Goal: Task Accomplishment & Management: Use online tool/utility

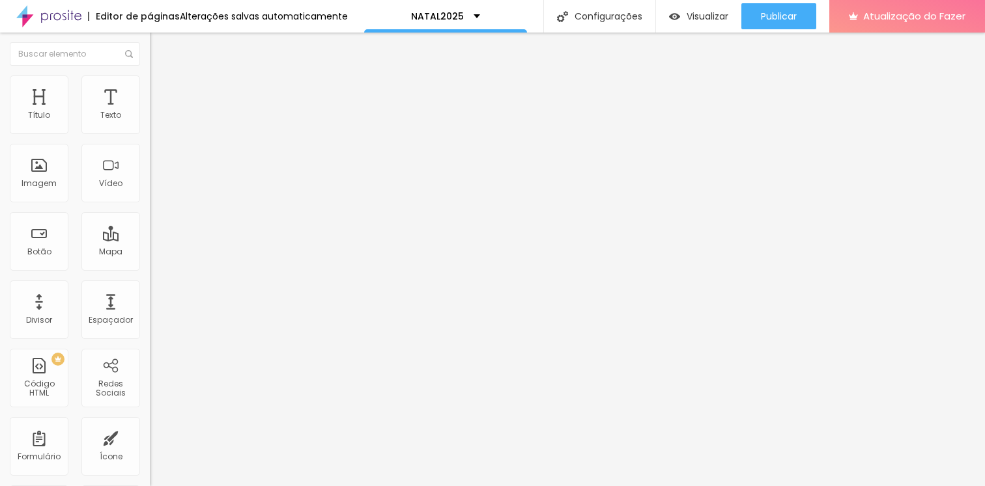
click at [150, 76] on li "Estilo" at bounding box center [225, 82] width 150 height 13
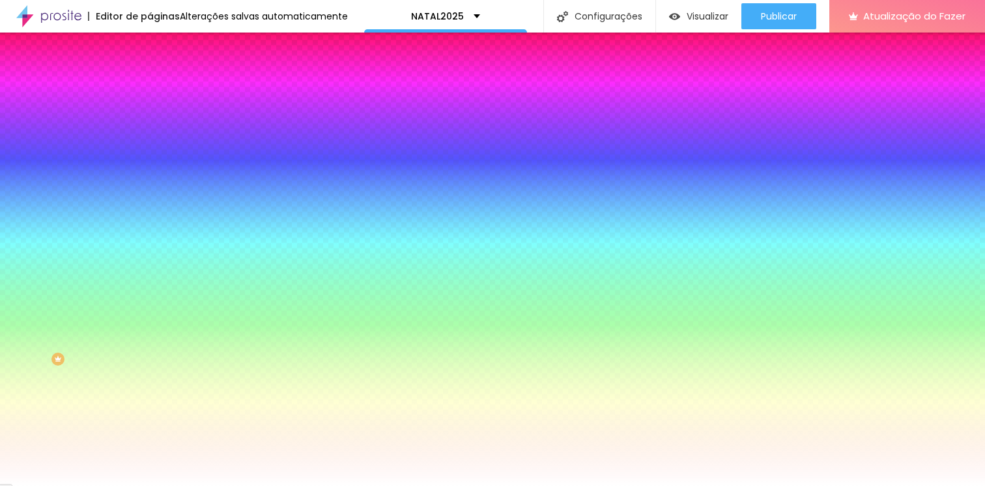
click at [150, 190] on input "#FFFFFF" at bounding box center [228, 183] width 156 height 13
paste input "92A3C"
click at [150, 412] on div "Editar nulo Conteúdo Estilo Avançado Imagem de fundo Adicionar imagem Efeito da…" at bounding box center [225, 260] width 150 height 454
click at [150, 177] on div at bounding box center [225, 177] width 150 height 0
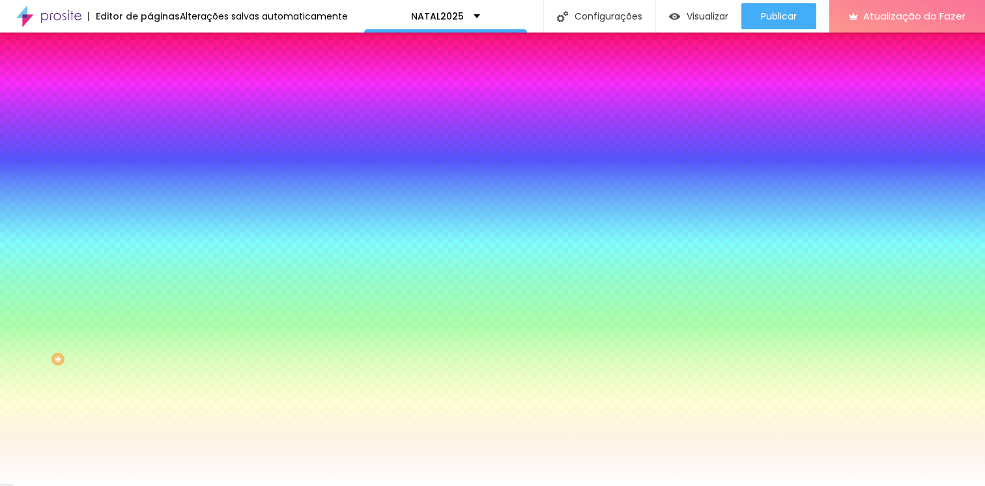
click at [150, 190] on input "#92A3C" at bounding box center [228, 183] width 156 height 13
paste input
type input "#92A3C"
click at [150, 177] on div at bounding box center [225, 177] width 150 height 0
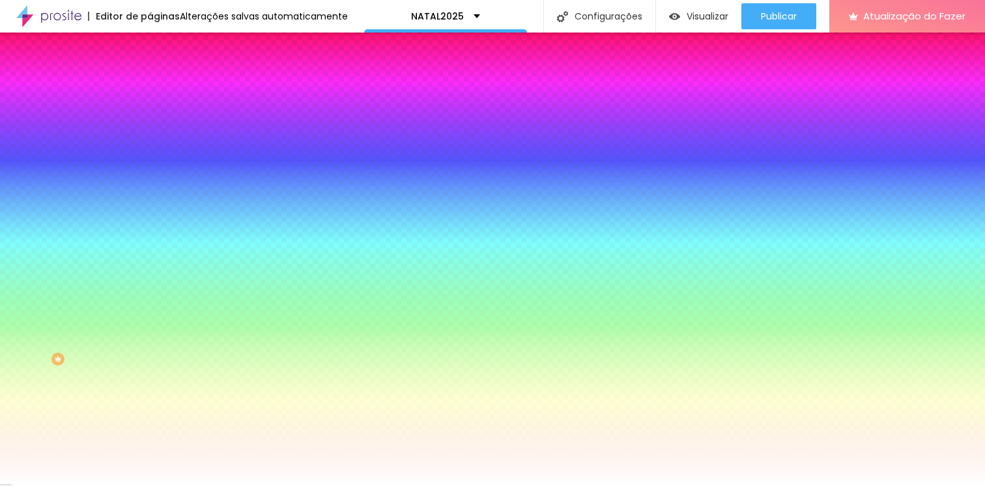
click at [150, 190] on input "#92A3C" at bounding box center [228, 183] width 156 height 13
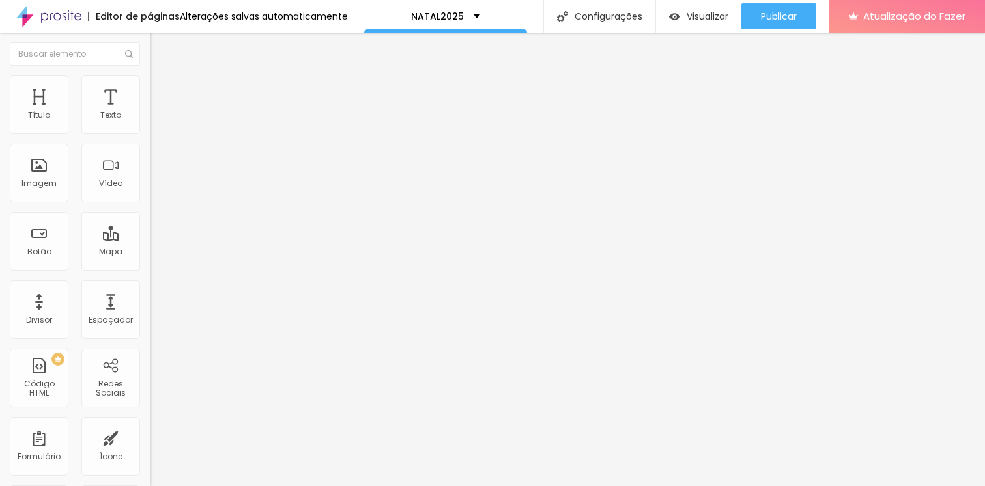
click at [150, 77] on img at bounding box center [156, 82] width 12 height 12
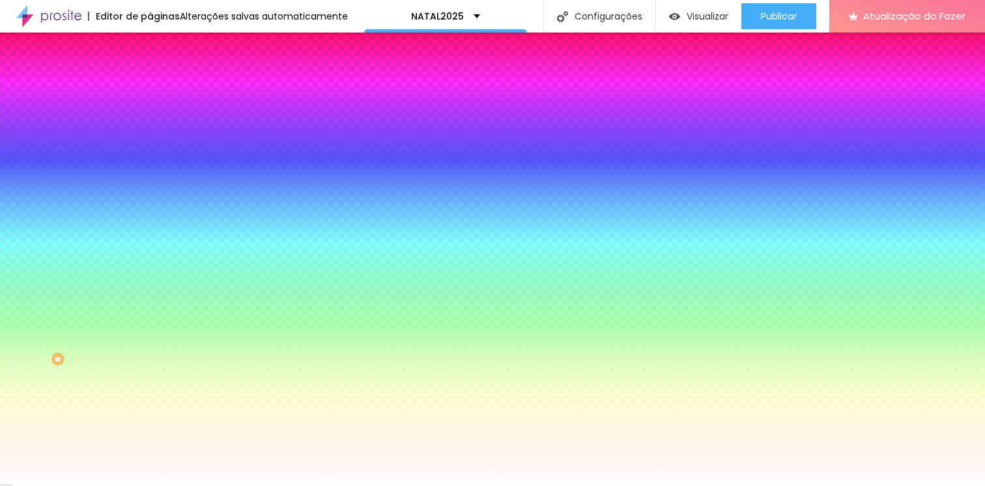
click at [155, 173] on icon "button" at bounding box center [159, 168] width 9 height 9
click at [150, 190] on input "#FFFFFF" at bounding box center [228, 183] width 156 height 13
paste input "92A3C0"
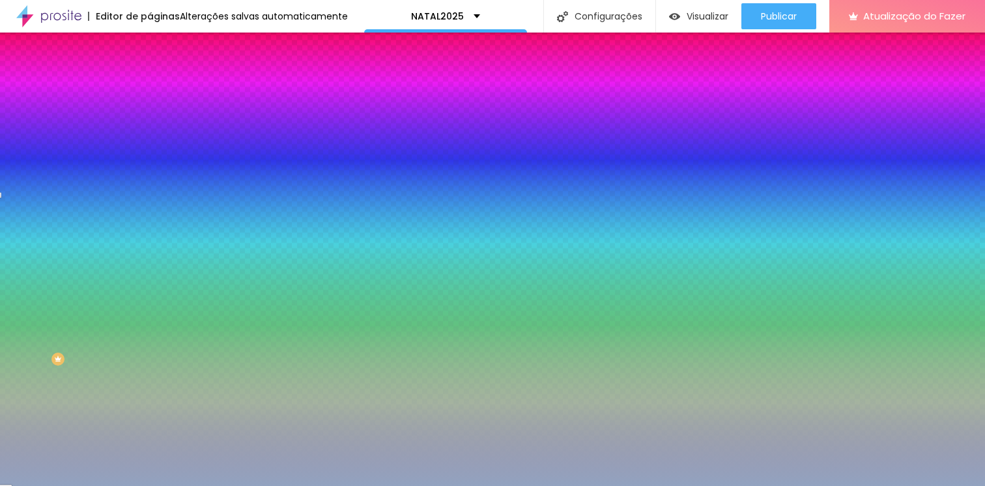
type input "#92A3C0"
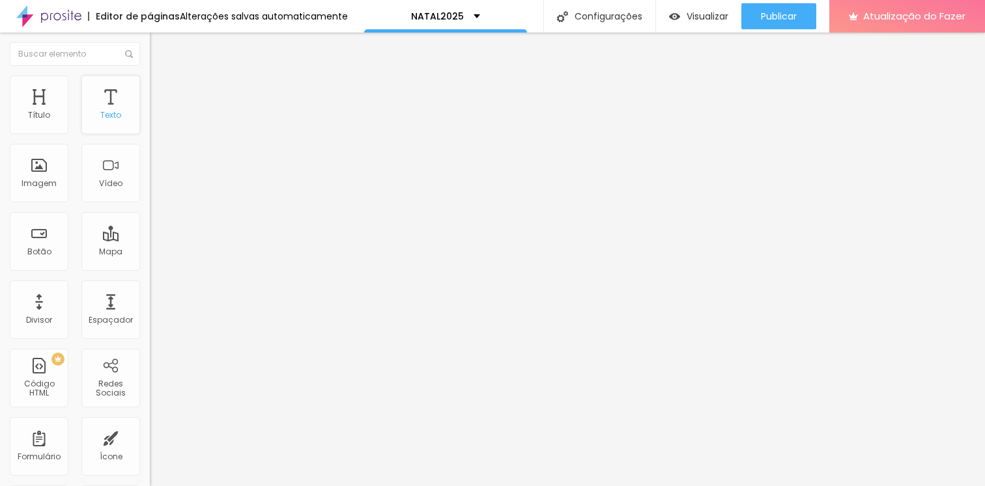
click at [109, 121] on div "Texto" at bounding box center [110, 105] width 59 height 59
click at [109, 120] on div "Texto" at bounding box center [110, 105] width 59 height 59
click at [105, 111] on font "Texto" at bounding box center [110, 114] width 21 height 11
click at [150, 40] on button "Editar nulo" at bounding box center [225, 48] width 150 height 30
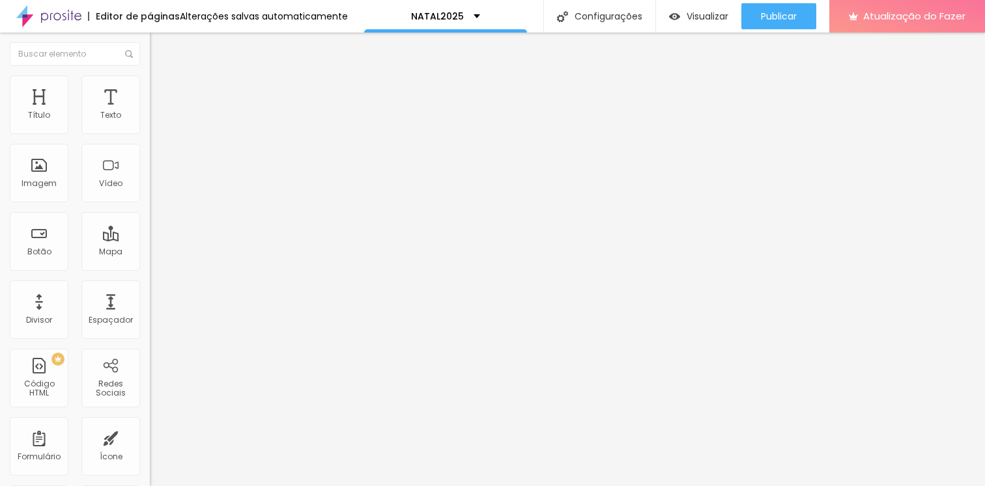
click at [155, 121] on icon "button" at bounding box center [159, 117] width 8 height 8
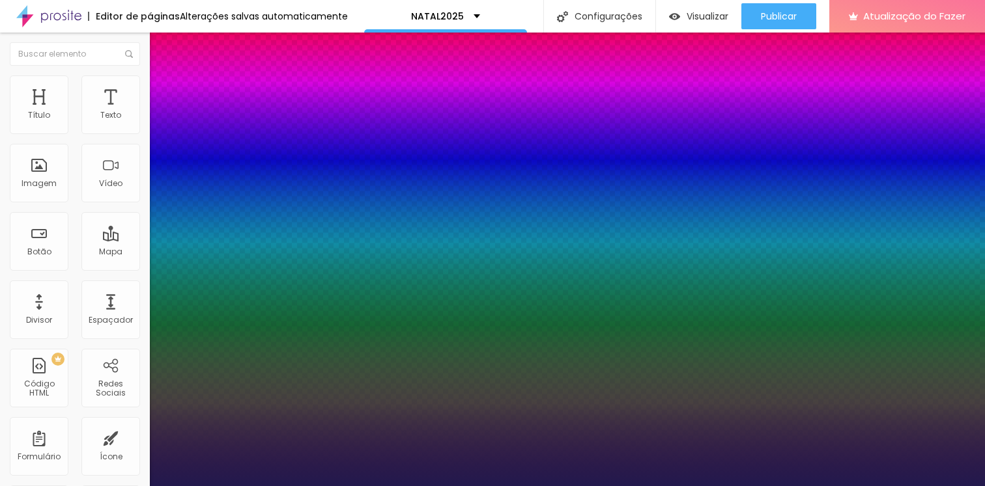
type input "1"
select select "Tillana"
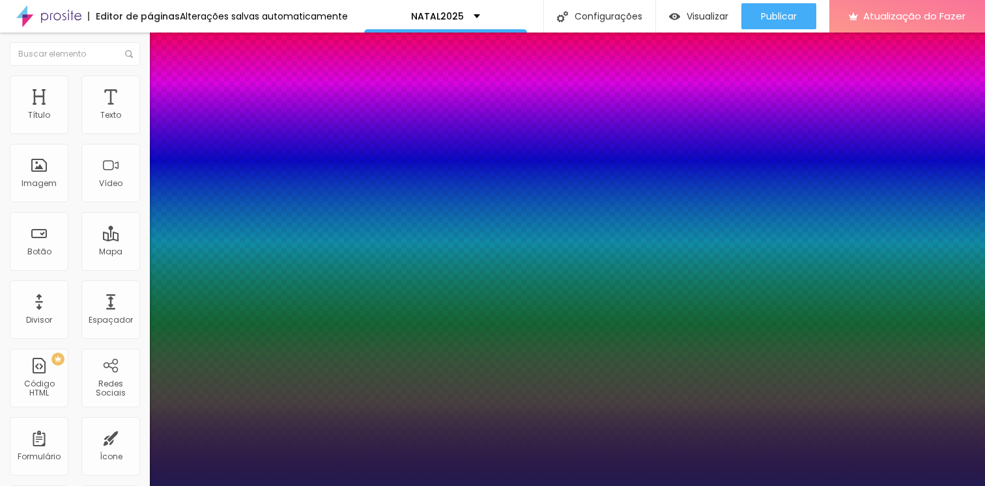
type input "1"
select select "Sacramento-Regular"
type input "1"
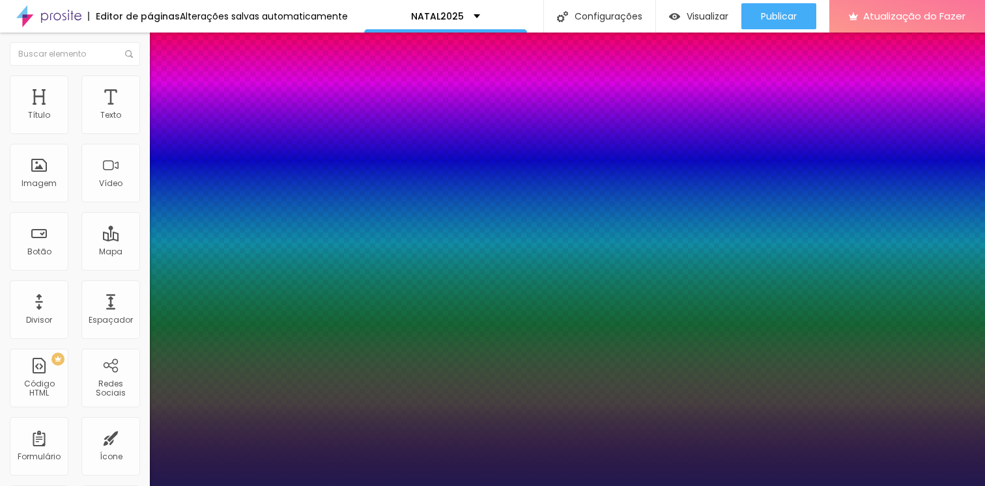
click at [493, 486] on div at bounding box center [492, 486] width 985 height 0
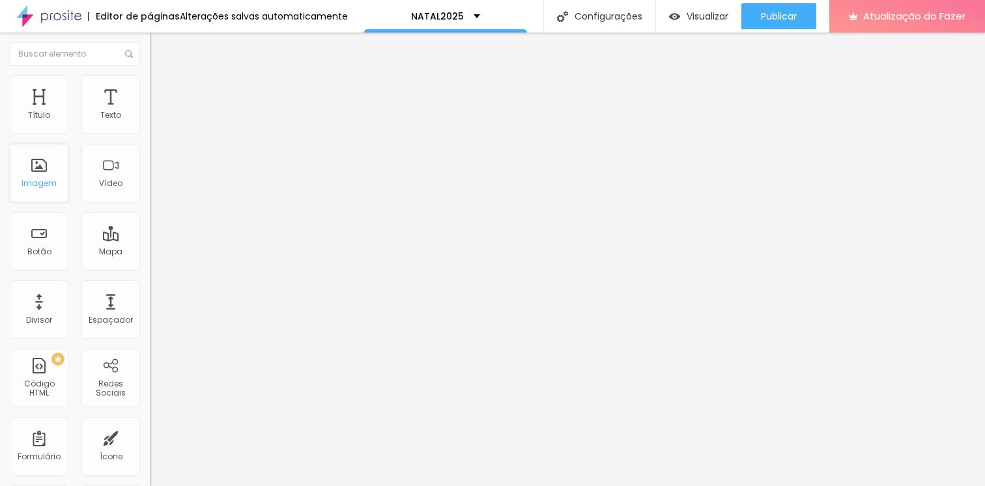
click at [29, 184] on font "Imagem" at bounding box center [38, 183] width 35 height 11
click at [32, 174] on div "Imagem" at bounding box center [39, 173] width 59 height 59
click at [150, 112] on span "Adicionar imagem" at bounding box center [192, 106] width 84 height 11
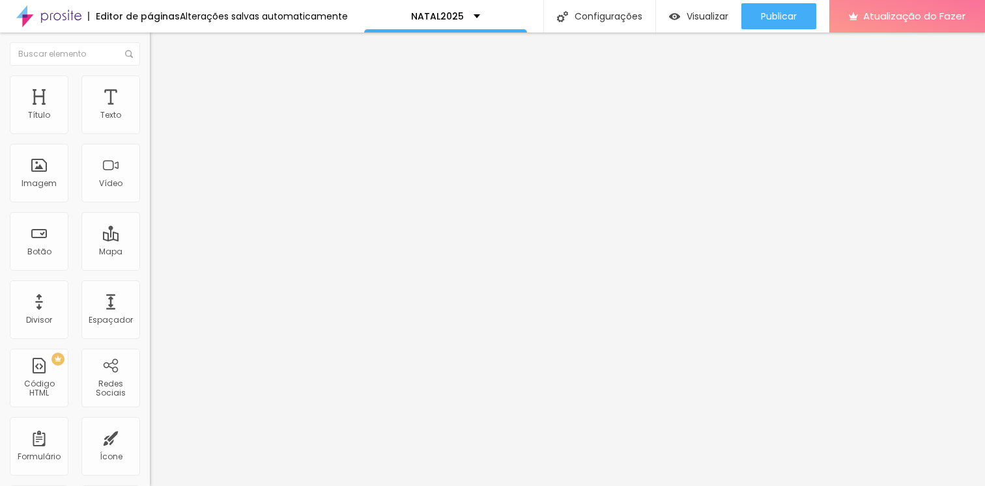
click at [683, 14] on div "Visualizar" at bounding box center [698, 16] width 59 height 11
click at [150, 187] on div at bounding box center [225, 181] width 150 height 10
click at [150, 204] on font "Original" at bounding box center [165, 198] width 31 height 11
click at [150, 227] on span "Quadrado" at bounding box center [171, 221] width 42 height 11
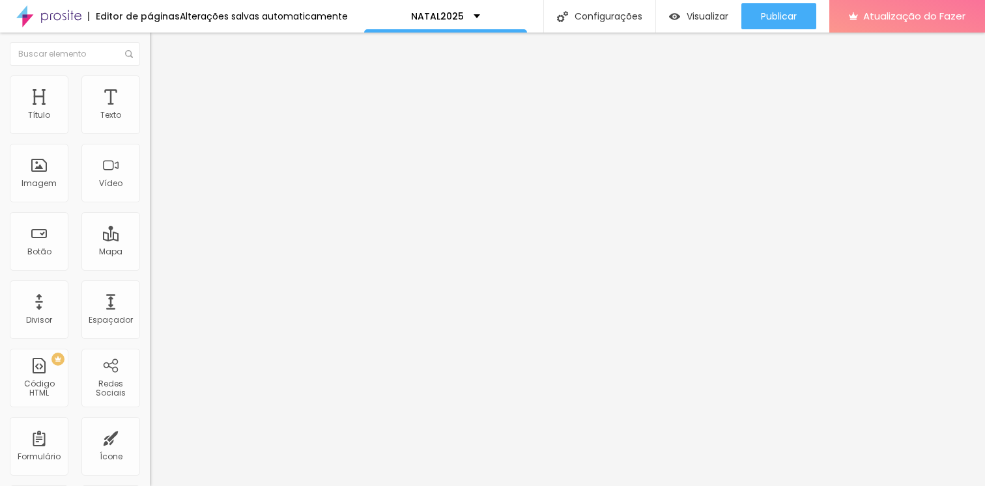
click at [150, 240] on span "Original" at bounding box center [165, 234] width 31 height 11
click at [161, 92] on font "Avançado" at bounding box center [182, 97] width 43 height 11
type input "7"
type input "5"
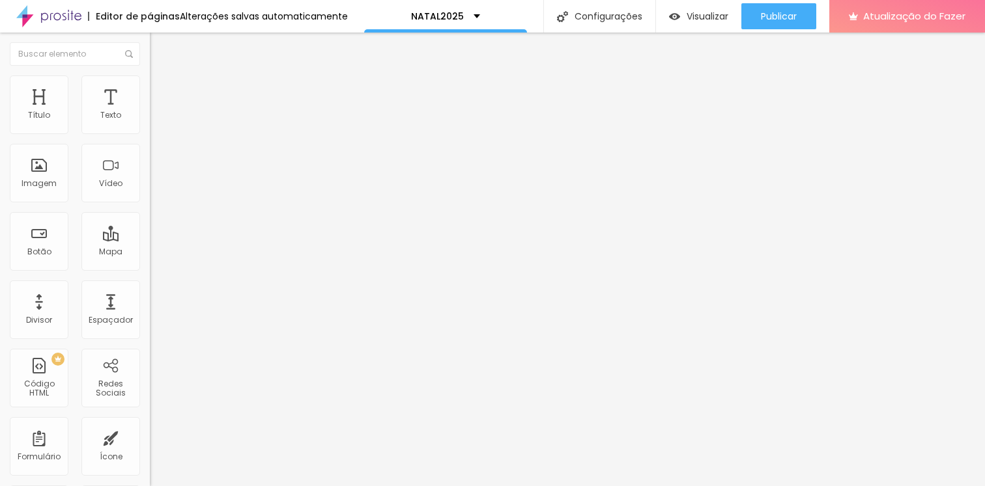
type input "5"
type input "3"
type input "1"
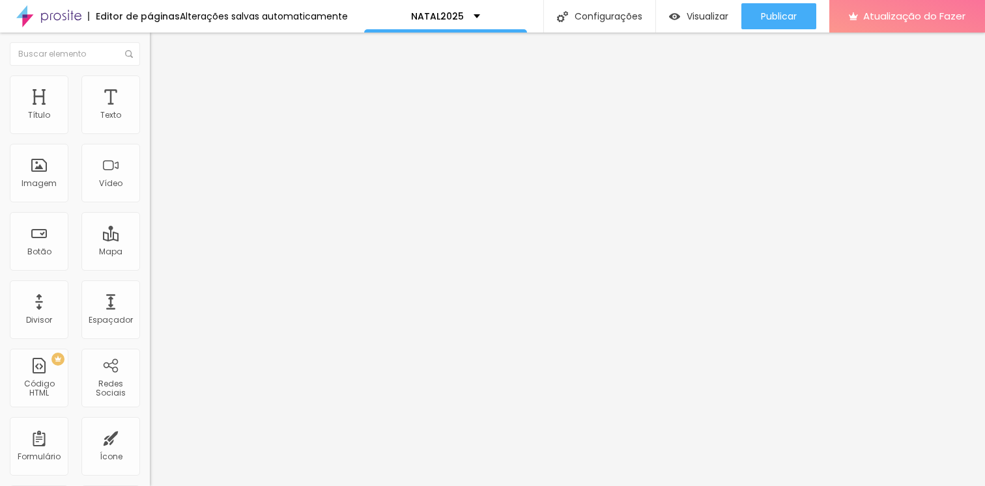
type input "0"
type input "1"
type input "15"
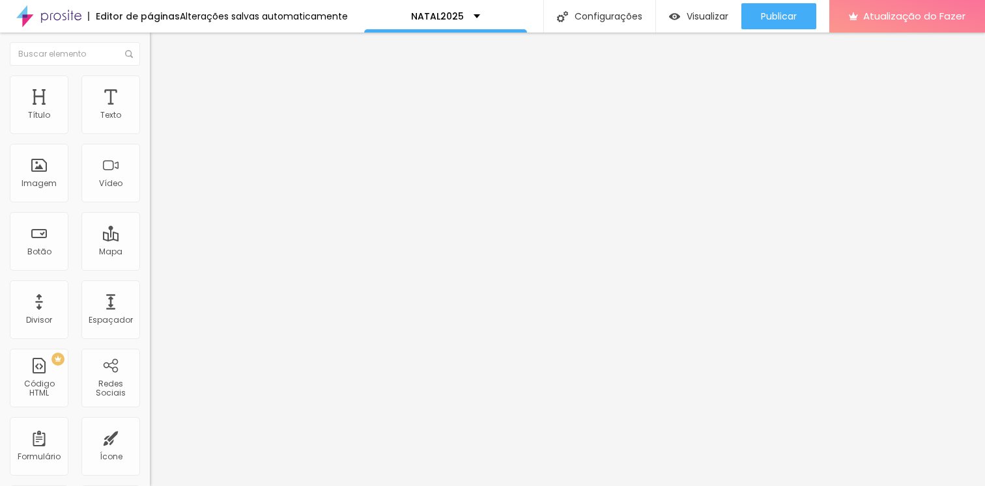
type input "15"
type input "25"
type input "30"
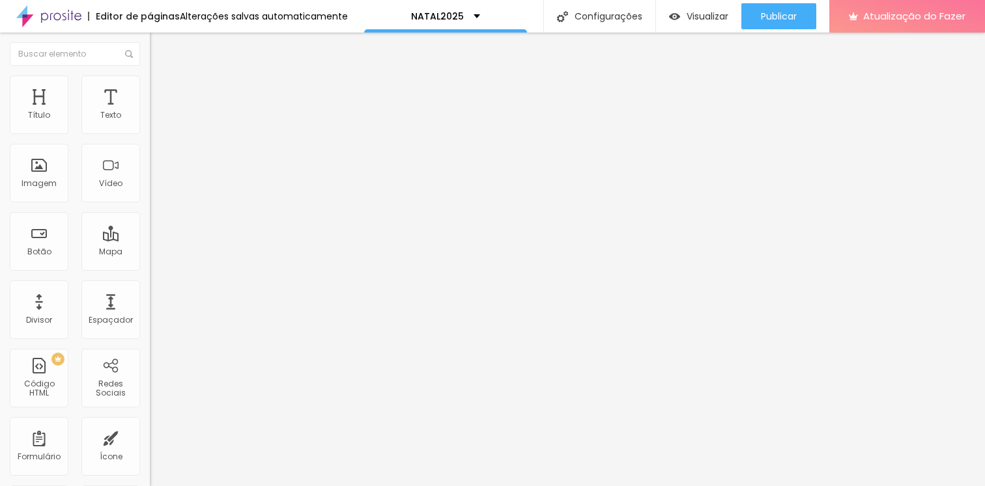
type input "32"
type input "41"
type input "60"
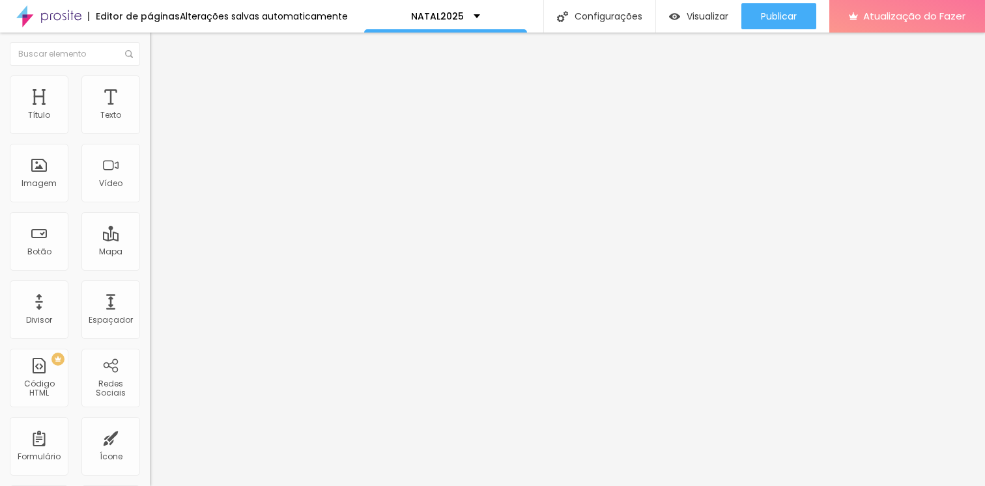
type input "60"
type input "75"
type input "100"
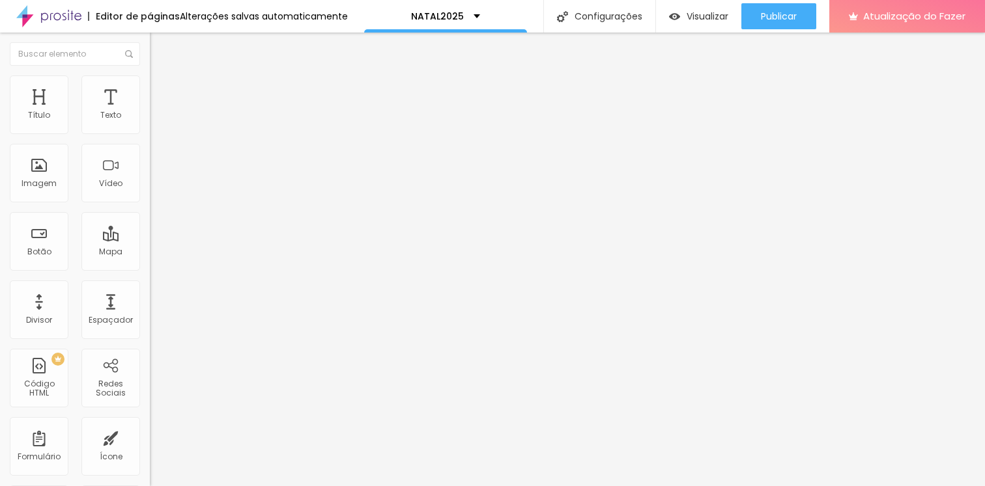
type input "84"
type input "74"
drag, startPoint x: 35, startPoint y: 129, endPoint x: 81, endPoint y: 134, distance: 46.5
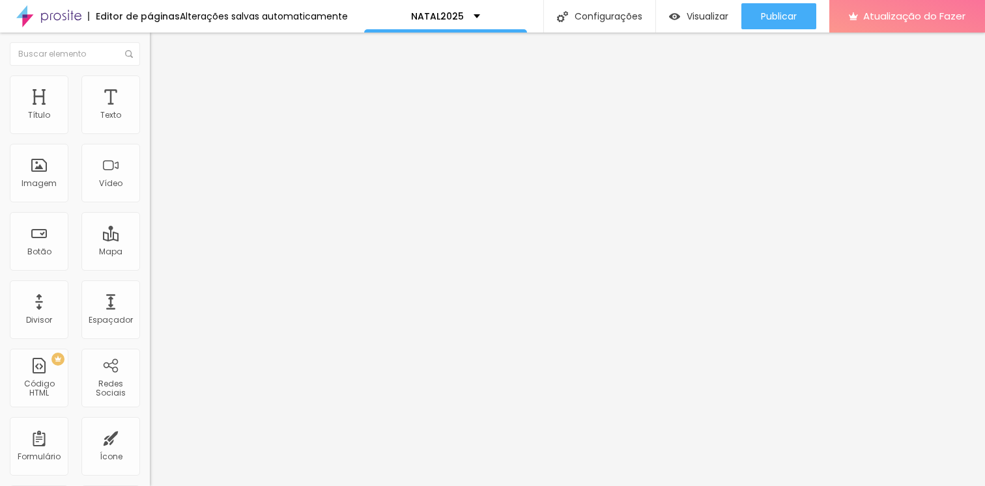
type input "74"
click at [150, 253] on input "range" at bounding box center [192, 258] width 84 height 10
type input "2"
type input "0"
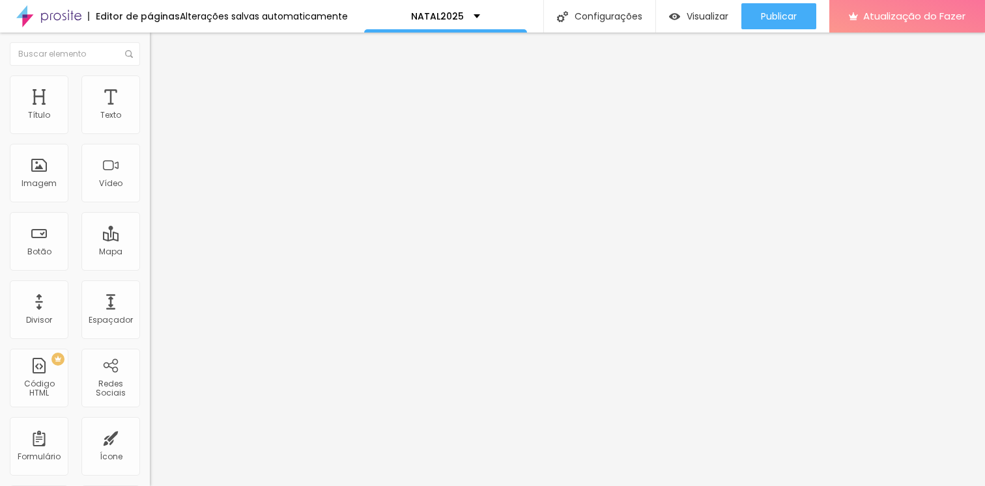
type input "0"
drag, startPoint x: 31, startPoint y: 155, endPoint x: 0, endPoint y: 154, distance: 31.3
type input "0"
click at [150, 437] on input "range" at bounding box center [192, 442] width 84 height 10
click at [150, 82] on img at bounding box center [156, 82] width 12 height 12
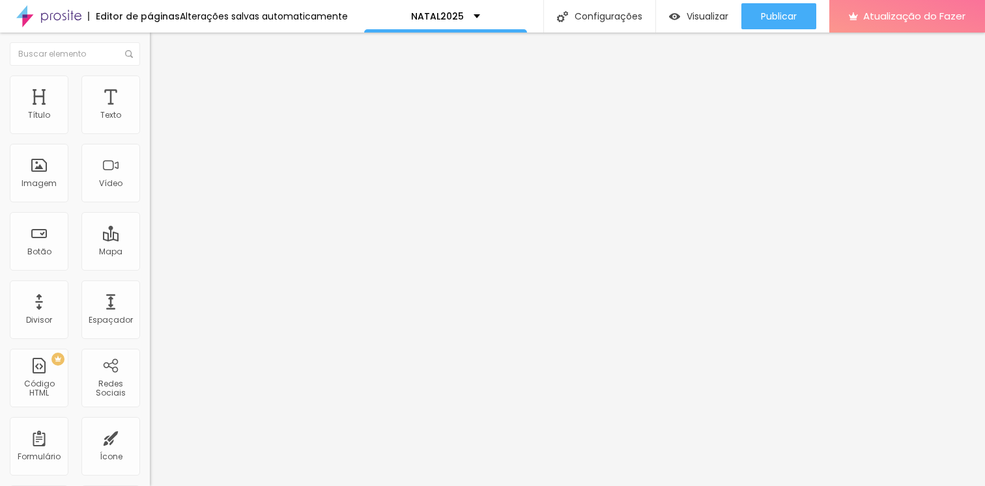
click at [150, 83] on ul "Conteúdo Estilo Avançado" at bounding box center [225, 82] width 150 height 39
click at [150, 89] on li "Avançado" at bounding box center [225, 95] width 150 height 13
click at [150, 83] on img at bounding box center [156, 82] width 12 height 12
type input "80"
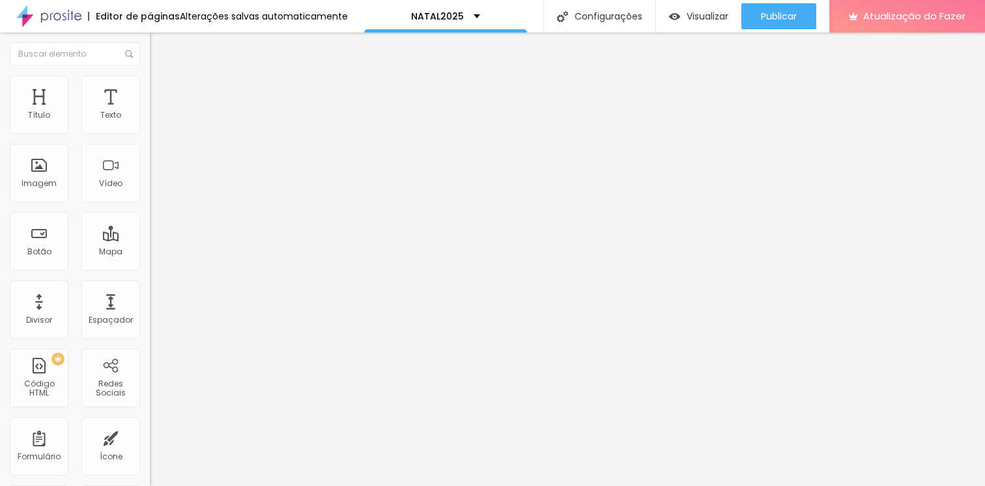
type input "75"
type input "70"
type input "65"
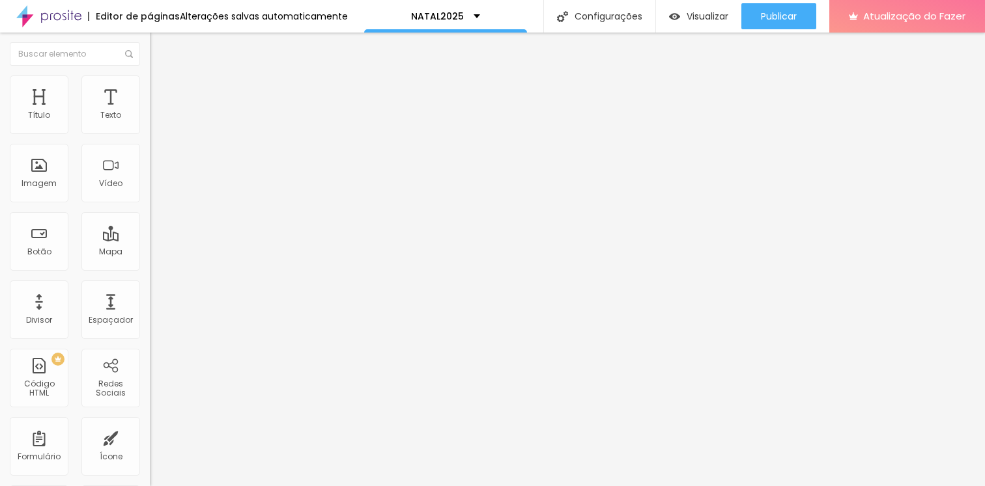
type input "65"
type input "60"
type input "65"
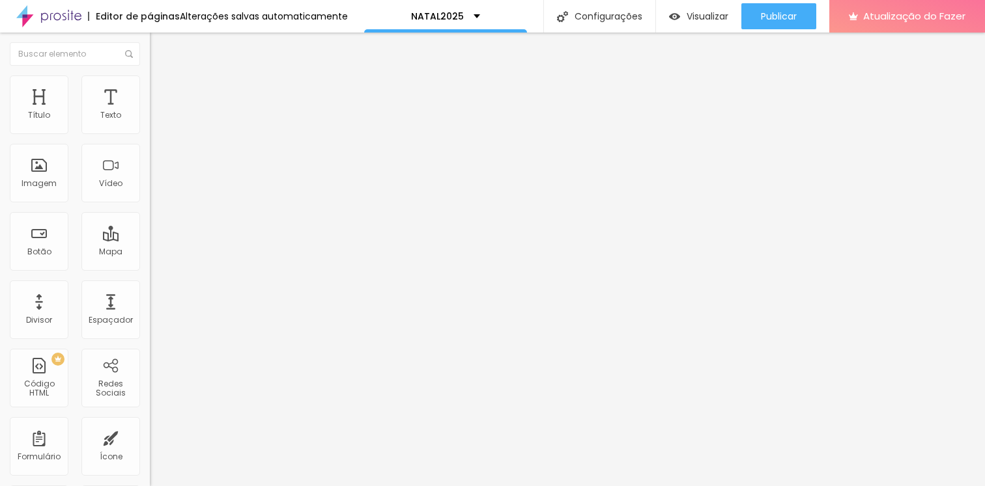
type input "60"
type input "55"
type input "60"
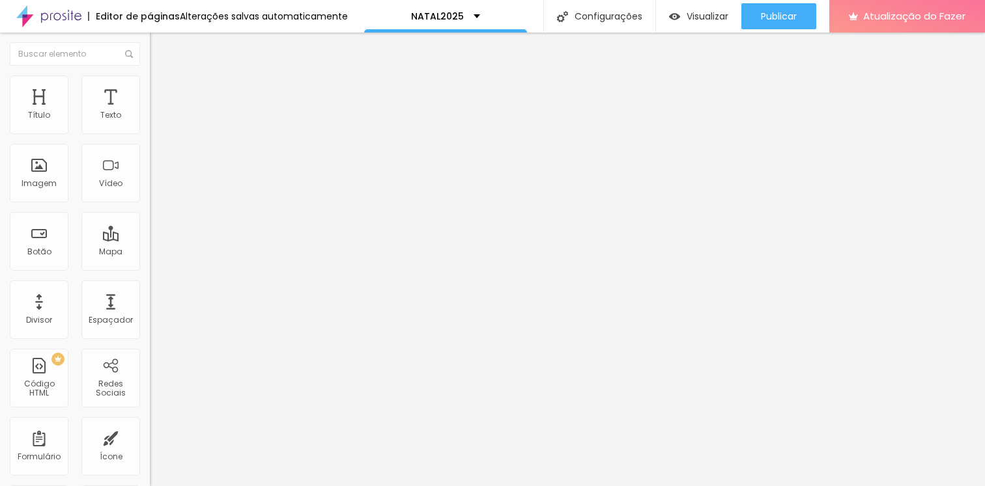
drag, startPoint x: 111, startPoint y: 141, endPoint x: 81, endPoint y: 141, distance: 30.0
type input "60"
click at [150, 133] on input "range" at bounding box center [192, 128] width 84 height 10
